Goal: Information Seeking & Learning: Learn about a topic

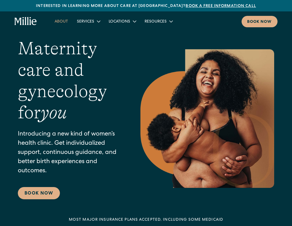
click at [59, 23] on link "About" at bounding box center [61, 21] width 22 height 9
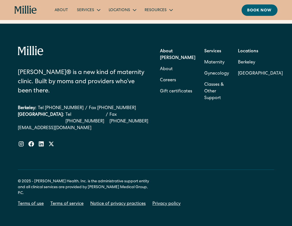
scroll to position [1768, 0]
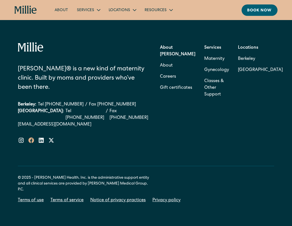
click at [30, 143] on icon at bounding box center [31, 141] width 6 height 6
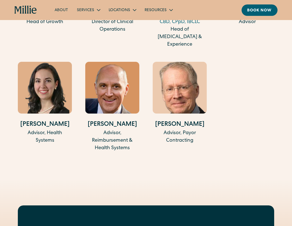
scroll to position [1260, 0]
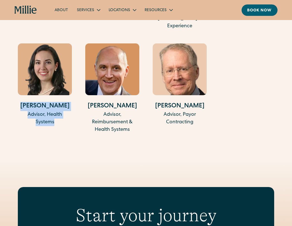
drag, startPoint x: 68, startPoint y: 157, endPoint x: 25, endPoint y: 136, distance: 47.3
click at [25, 134] on div "[PERSON_NAME] Advisor, Health Systems" at bounding box center [45, 88] width 54 height 90
copy div "[PERSON_NAME] Advisor, Health Systems"
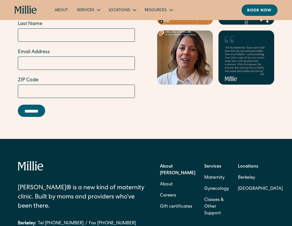
scroll to position [1768, 0]
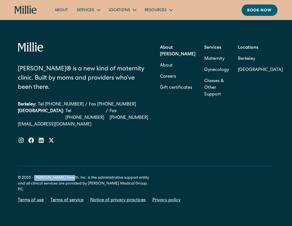
drag, startPoint x: 35, startPoint y: 183, endPoint x: 65, endPoint y: 183, distance: 29.5
click at [65, 183] on div "© 2025 - [PERSON_NAME] Health, Inc. is the administrative support entity and al…" at bounding box center [85, 184] width 134 height 18
copy div "[PERSON_NAME] Health, Inc"
